Goal: Find specific page/section: Find specific page/section

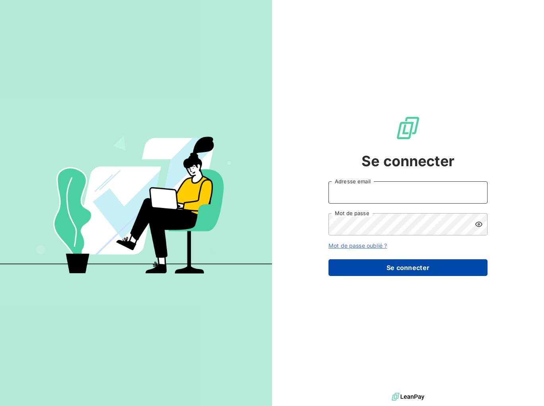
type input "[EMAIL_ADDRESS][DOMAIN_NAME]"
click at [428, 270] on button "Se connecter" at bounding box center [407, 267] width 159 height 17
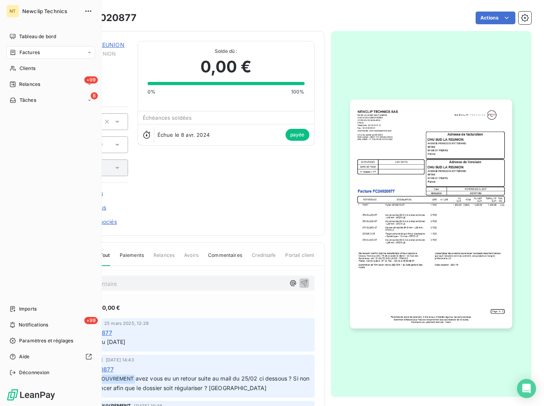
click at [38, 54] on span "Factures" at bounding box center [29, 52] width 20 height 7
click at [38, 71] on span "Factures" at bounding box center [29, 68] width 20 height 7
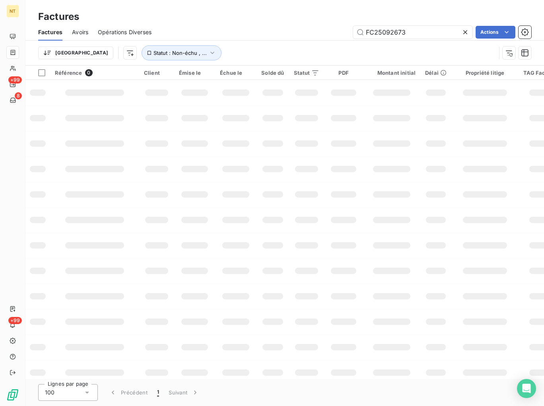
drag, startPoint x: 408, startPoint y: 34, endPoint x: 318, endPoint y: 33, distance: 89.8
click at [329, 32] on div "FC25092673 Actions" at bounding box center [346, 32] width 370 height 13
type input "FC25101175"
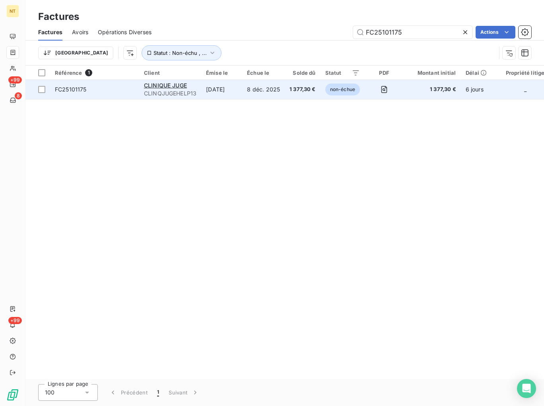
click at [280, 92] on td "8 déc. 2025" at bounding box center [263, 89] width 43 height 19
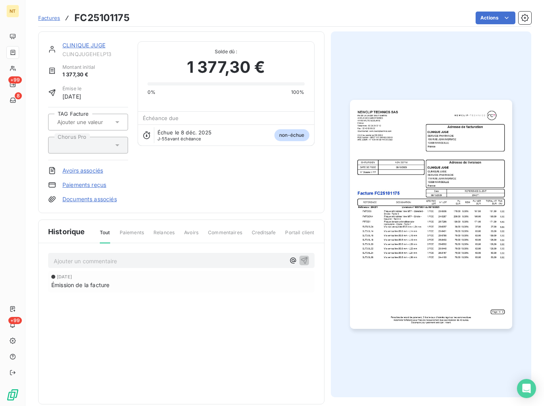
scroll to position [10, 0]
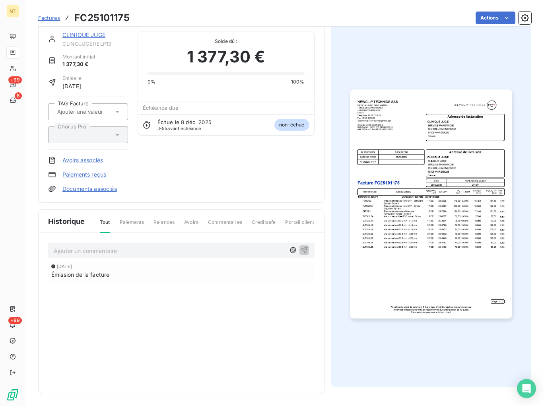
click at [182, 251] on p "Ajouter un commentaire ﻿" at bounding box center [169, 251] width 231 height 10
click at [94, 250] on span "AVOIR PARTIEL SUR UNE VIS CAR ERREUR DE SAISIT RE FACTURER VIA" at bounding box center [152, 249] width 196 height 7
click at [93, 249] on span "AVOIR PARTIELFC25101885 SUR UNE VIS CAR ERREUR DE SAISIT RE FACTURER VIA" at bounding box center [169, 249] width 230 height 7
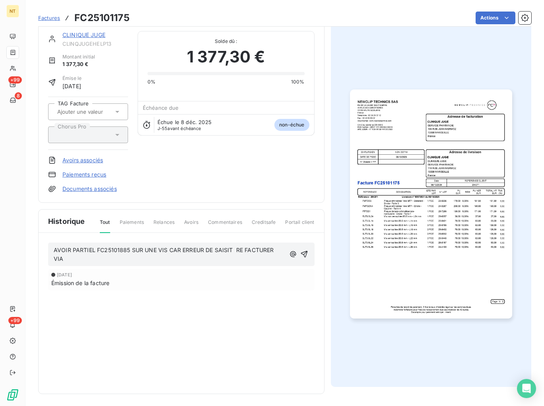
click at [93, 261] on p "AVOIR PARTIEL FC25101885 SUR UNE VIS CAR ERREUR DE SAISIT RE FACTURER VIA" at bounding box center [169, 255] width 231 height 18
click at [95, 259] on p "AVOIR PARTIEL FC25101885 SUR UNE VIS CAR ERREUR DE SAISIT RE FACTURER VIA FC251…" at bounding box center [170, 255] width 233 height 18
click at [145, 279] on div "Émission de la facture" at bounding box center [181, 283] width 260 height 8
click at [304, 250] on icon "button" at bounding box center [305, 254] width 8 height 8
